Goal: Information Seeking & Learning: Learn about a topic

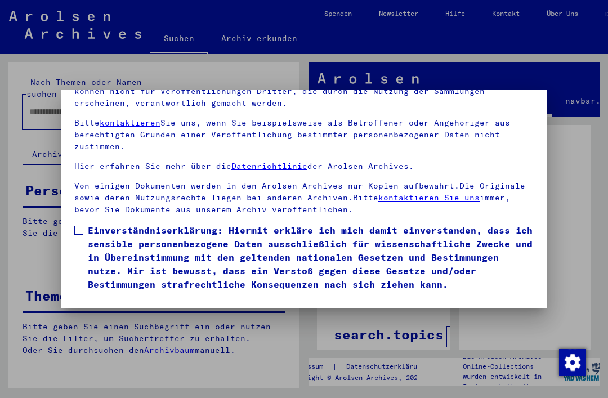
scroll to position [119, 0]
click at [84, 224] on label "Einverständniserklärung: Hiermit erkläre ich mich damit einverstanden, dass ich…" at bounding box center [304, 258] width 460 height 68
click at [127, 297] on button "Ich stimme zu" at bounding box center [116, 307] width 85 height 21
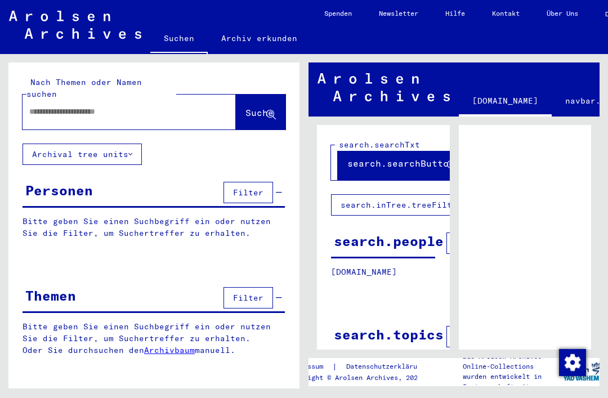
scroll to position [0, 0]
click at [131, 150] on icon at bounding box center [130, 154] width 4 height 8
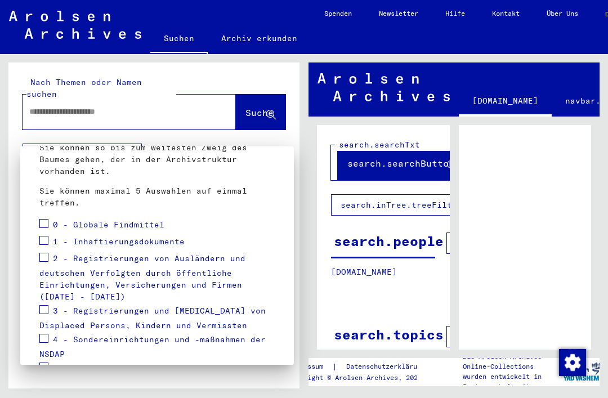
scroll to position [119, 0]
click at [42, 253] on span at bounding box center [43, 257] width 9 height 9
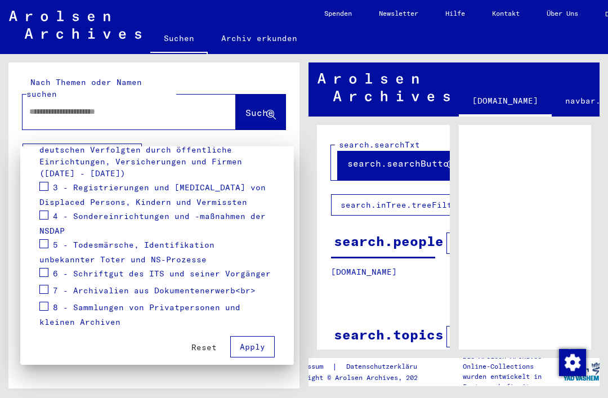
scroll to position [242, 0]
click at [260, 342] on span "Apply" at bounding box center [252, 347] width 25 height 10
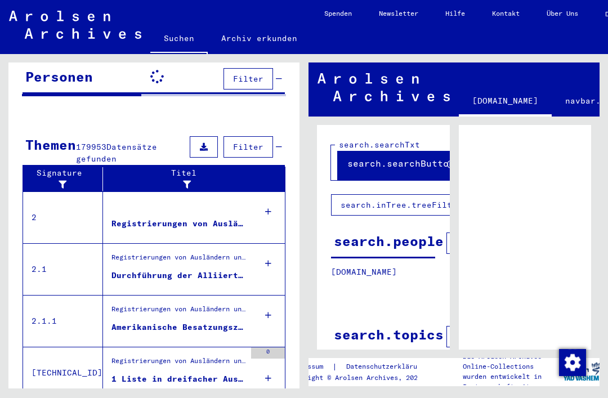
scroll to position [112, 0]
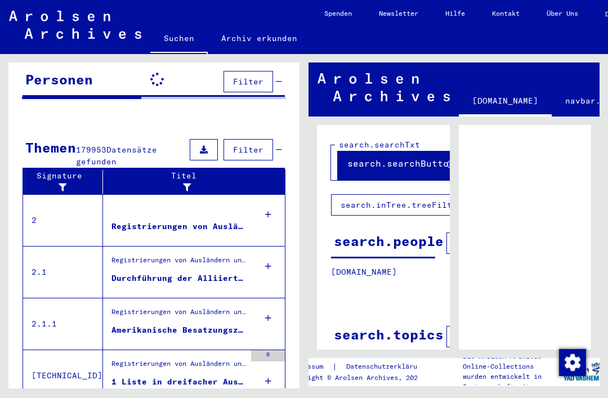
click at [219, 221] on div "Registrierungen von Ausländern und deutschen Verfolgten durch öffentliche Einri…" at bounding box center [179, 227] width 134 height 12
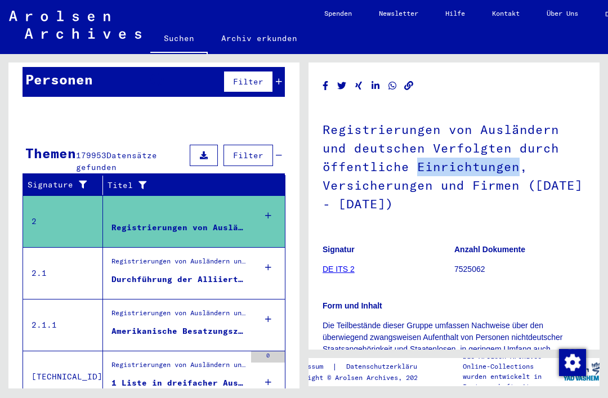
click at [561, 149] on h1 "Registrierungen von Ausländern und deutschen Verfolgten durch öffentliche Einri…" at bounding box center [454, 166] width 263 height 124
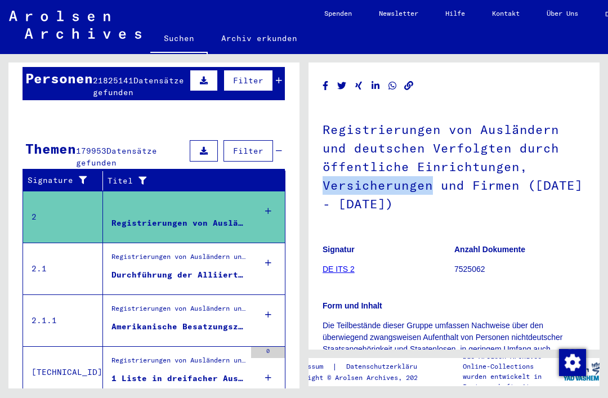
click at [544, 139] on h1 "Registrierungen von Ausländern und deutschen Verfolgten durch öffentliche Einri…" at bounding box center [454, 166] width 263 height 124
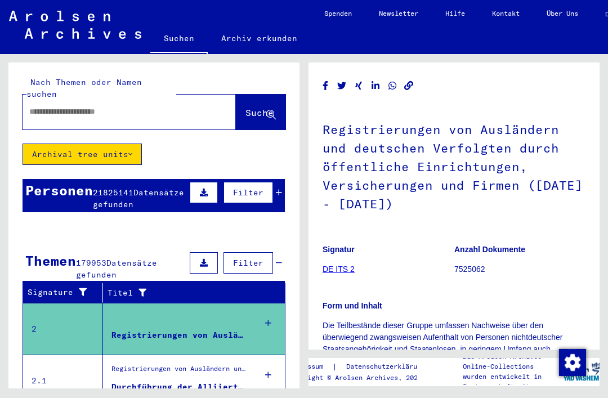
scroll to position [-1, 0]
